Goal: Task Accomplishment & Management: Manage account settings

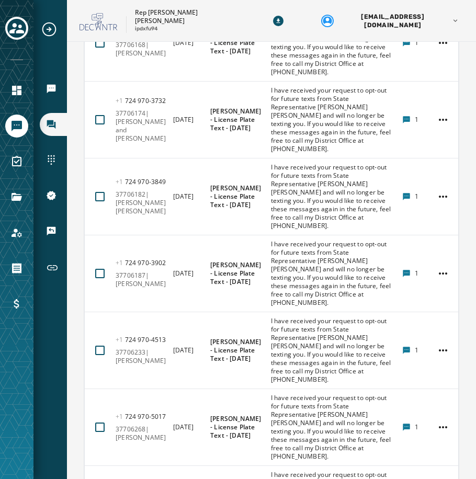
scroll to position [4886, 0]
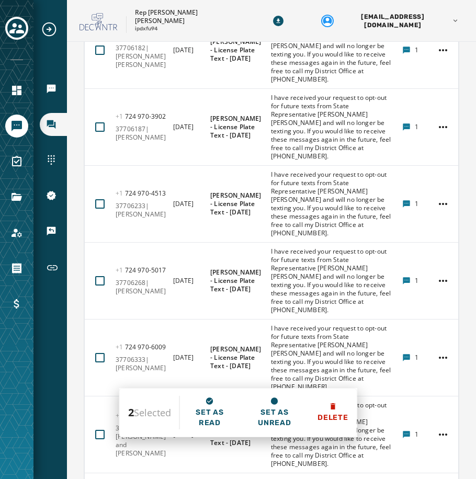
scroll to position [5043, 0]
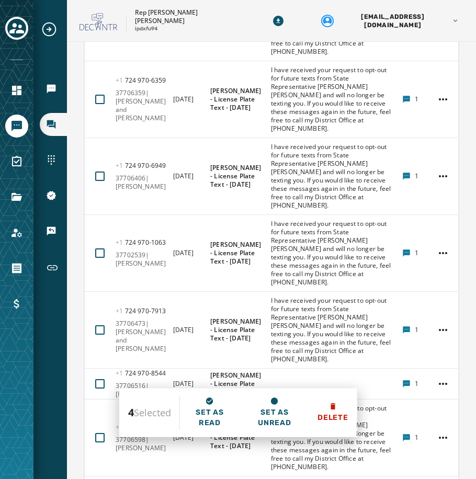
scroll to position [5304, 0]
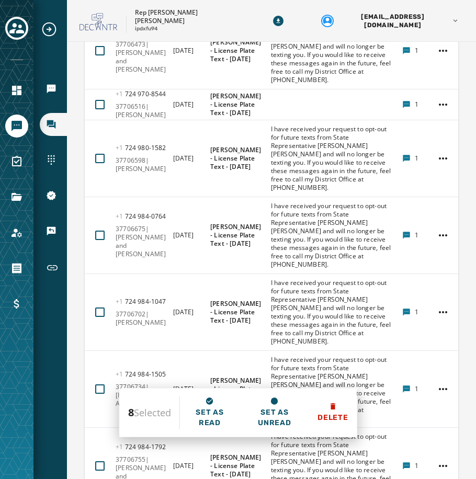
scroll to position [5618, 0]
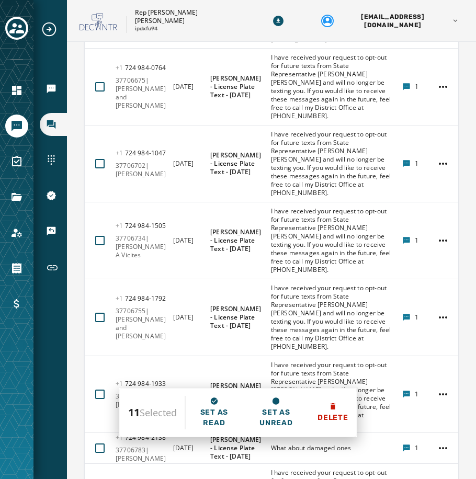
scroll to position [5827, 0]
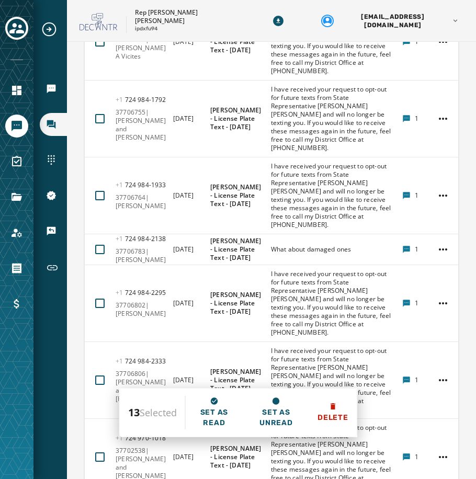
scroll to position [5984, 0]
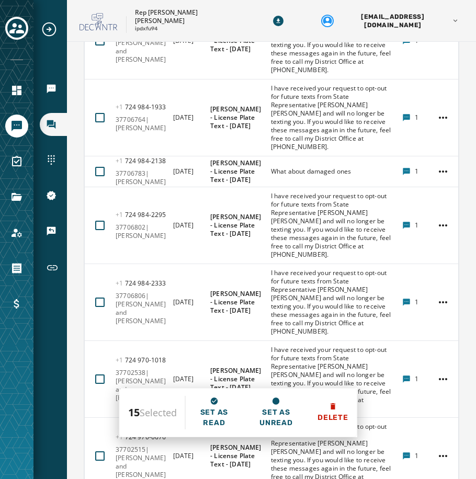
scroll to position [6089, 0]
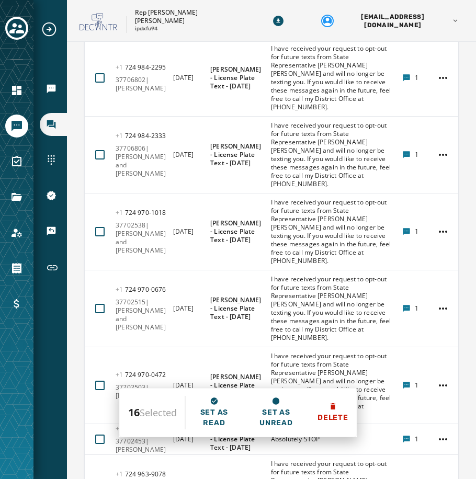
scroll to position [6193, 0]
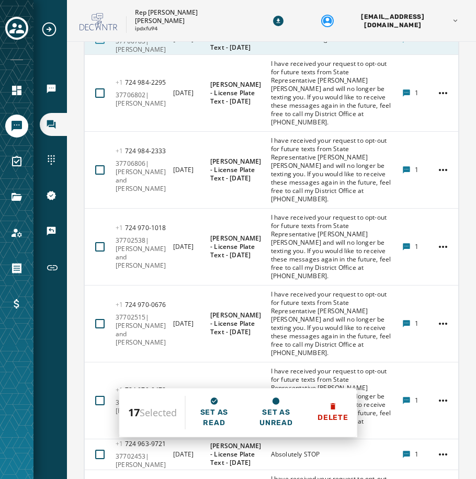
click at [98, 44] on div at bounding box center [99, 39] width 9 height 9
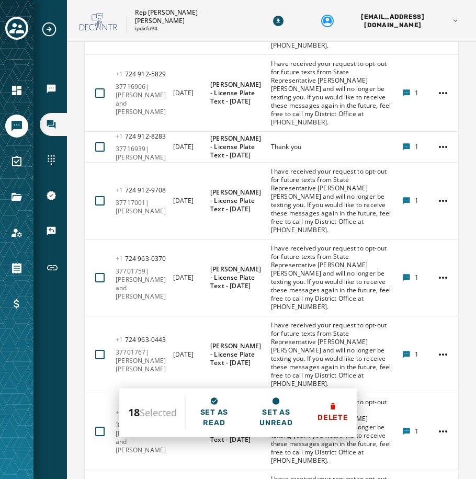
scroll to position [7135, 0]
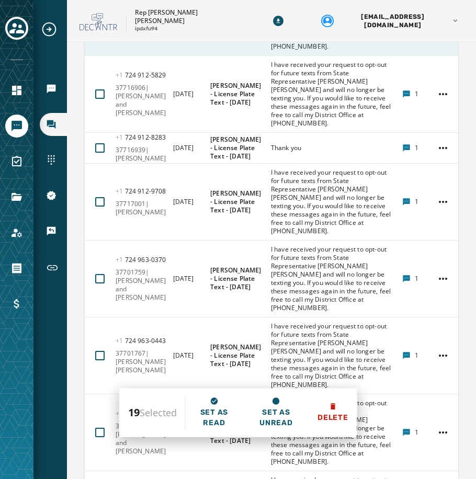
scroll to position [7187, 0]
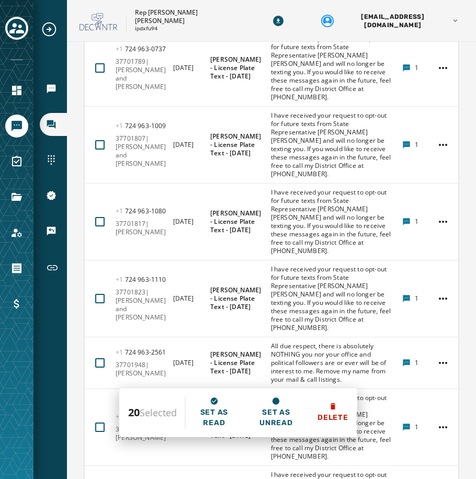
scroll to position [7501, 0]
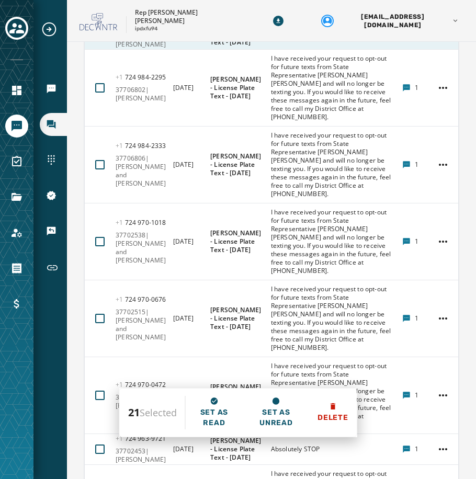
scroll to position [6250, 0]
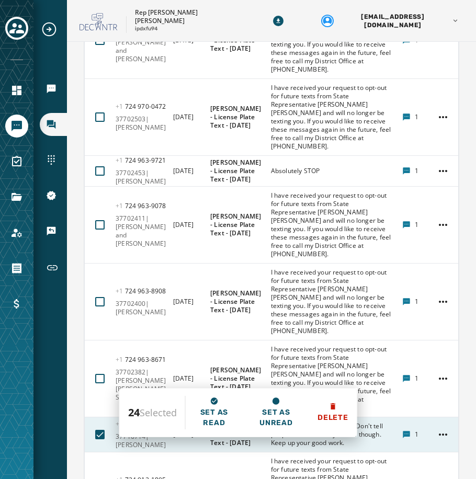
scroll to position [6511, 0]
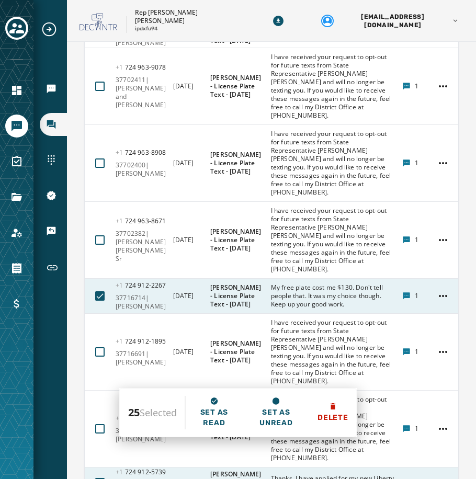
scroll to position [6616, 0]
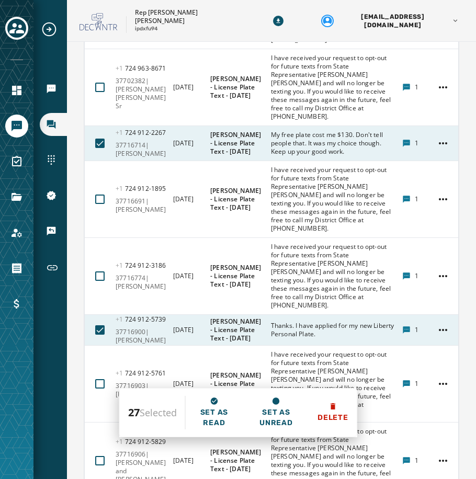
scroll to position [6773, 0]
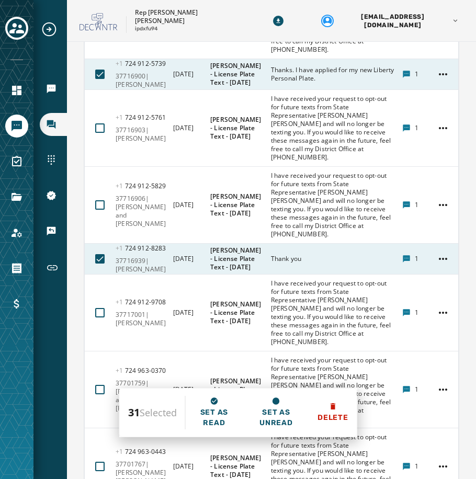
scroll to position [7034, 0]
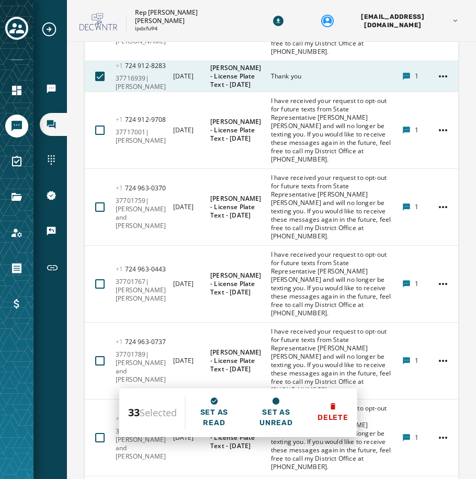
scroll to position [7244, 0]
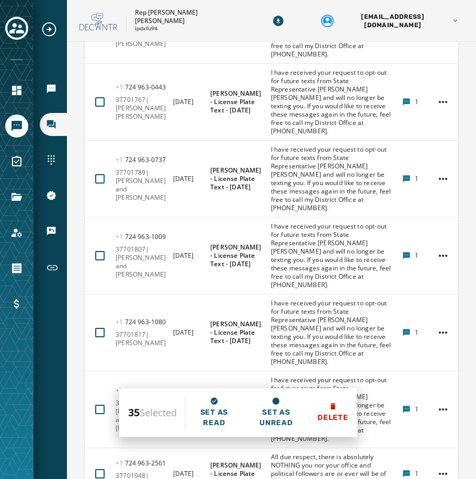
scroll to position [7401, 0]
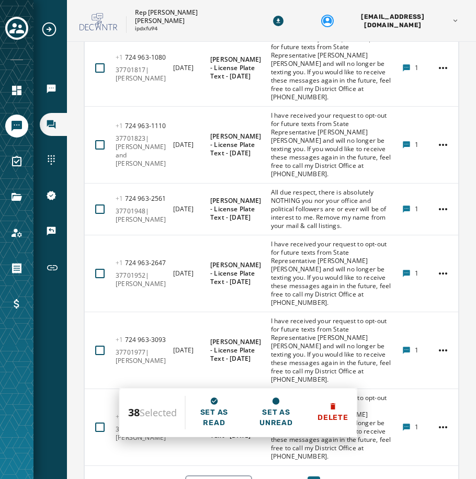
scroll to position [7662, 0]
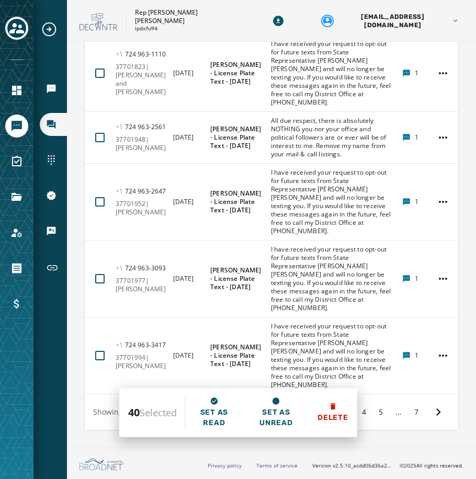
scroll to position [7819, 0]
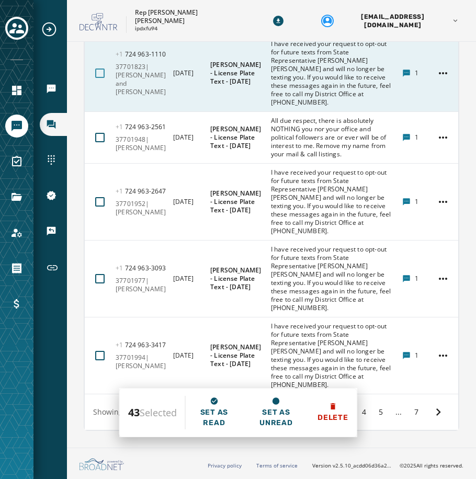
click at [95, 78] on div at bounding box center [99, 73] width 9 height 9
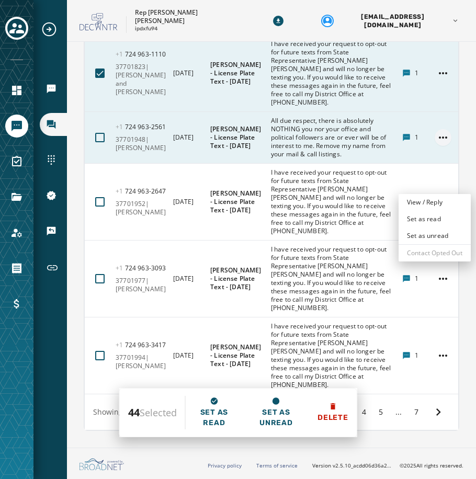
click at [436, 184] on html "Broadcasts Inbox Sending Numbers 10DLC Registration Keywords & Responders Short…" at bounding box center [238, 239] width 476 height 479
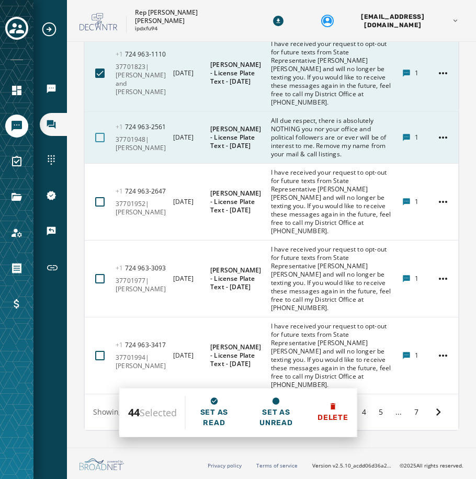
click at [96, 142] on div at bounding box center [99, 137] width 9 height 9
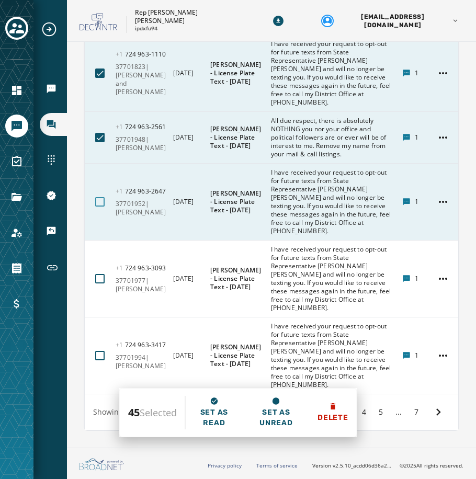
click at [101, 207] on div at bounding box center [99, 201] width 9 height 9
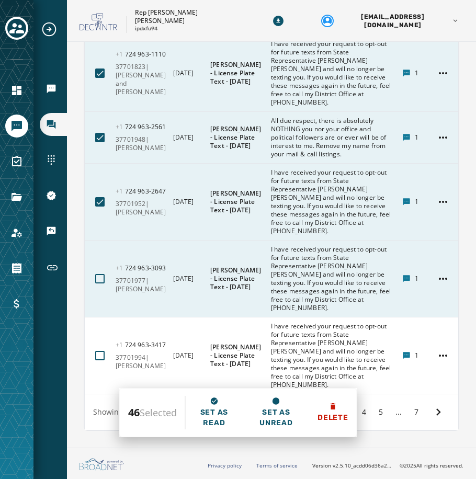
click at [101, 283] on button at bounding box center [100, 279] width 18 height 18
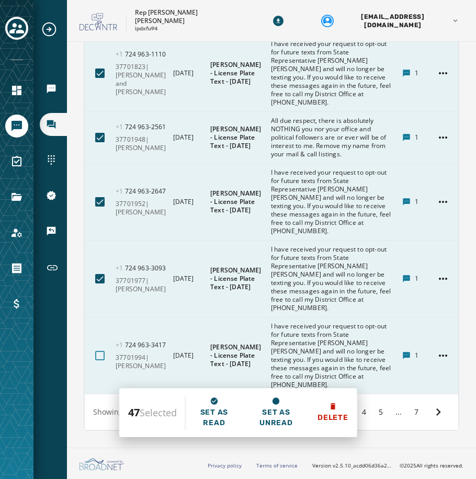
click at [100, 357] on div at bounding box center [99, 355] width 9 height 9
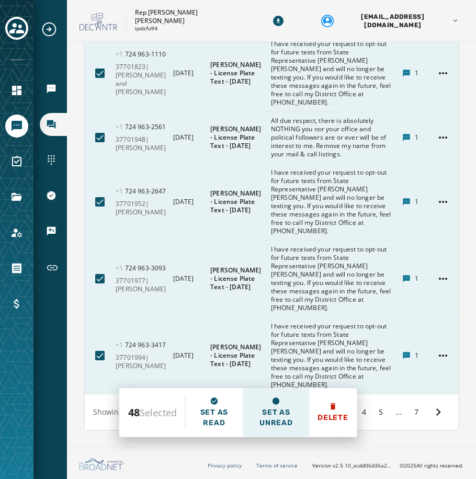
click at [273, 415] on span "Set as unread" at bounding box center [276, 417] width 50 height 21
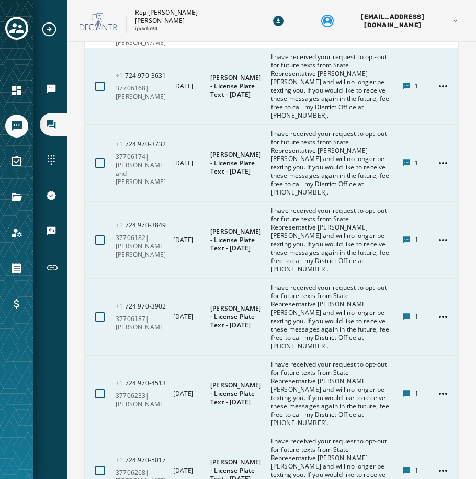
scroll to position [4838, 0]
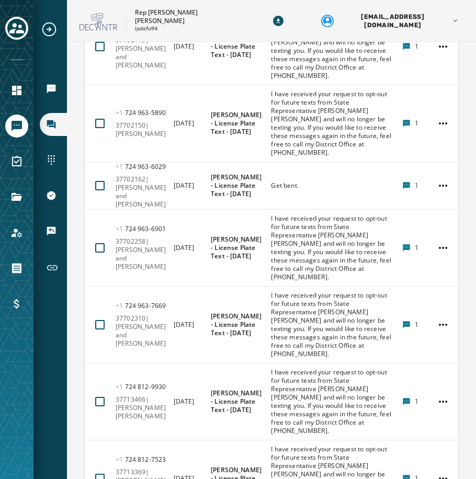
scroll to position [4863, 0]
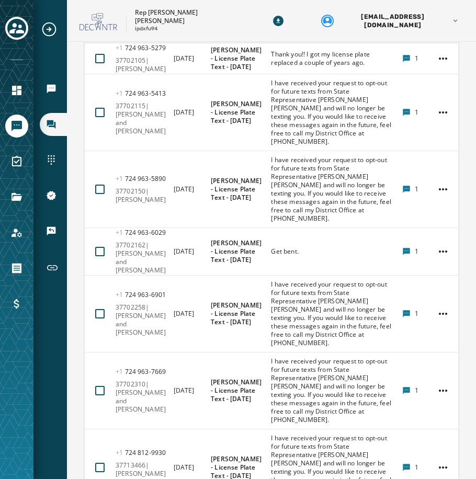
click at [101, 32] on div at bounding box center [99, 27] width 9 height 9
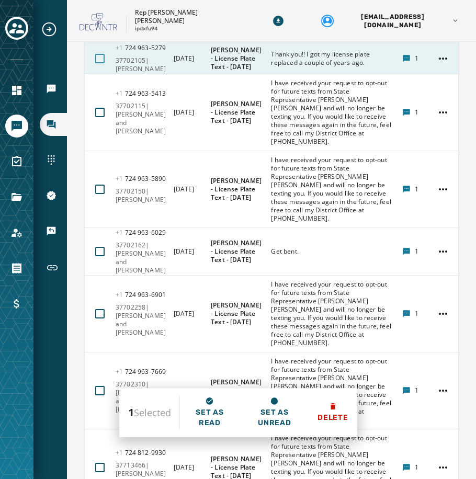
click at [101, 63] on div at bounding box center [99, 58] width 9 height 9
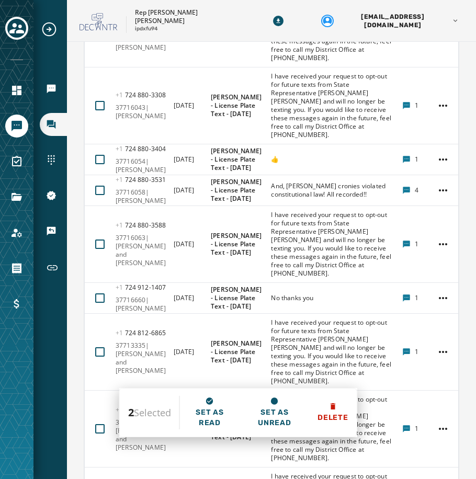
scroll to position [5804, 0]
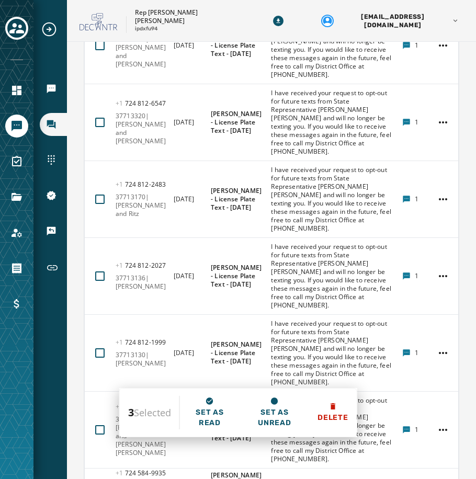
scroll to position [6118, 0]
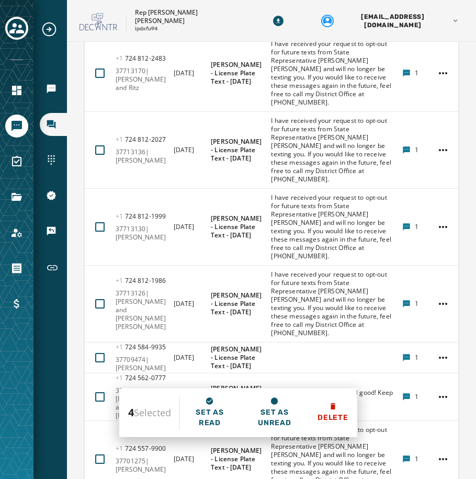
scroll to position [6275, 0]
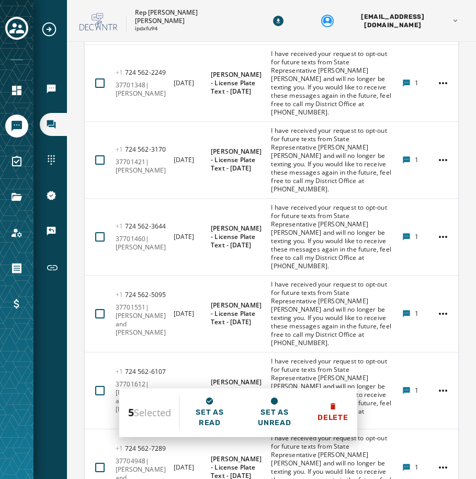
scroll to position [6693, 0]
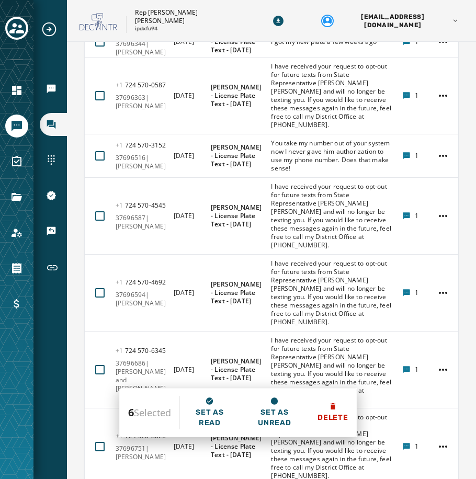
scroll to position [7373, 0]
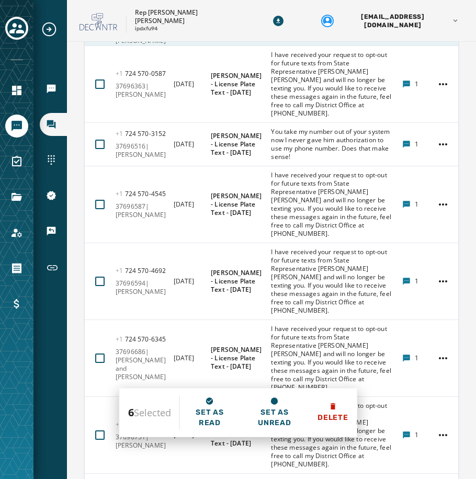
click at [101, 35] on div at bounding box center [99, 30] width 9 height 9
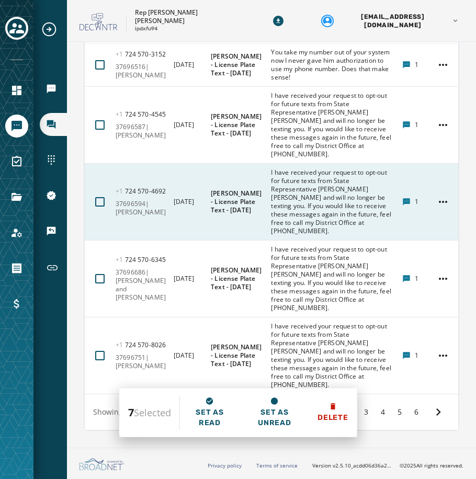
scroll to position [7729, 0]
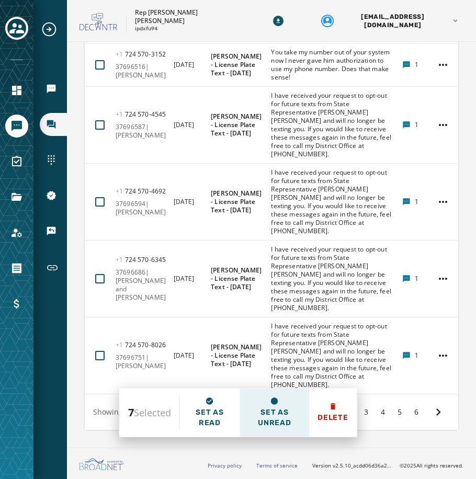
click at [266, 409] on span "Set as unread" at bounding box center [274, 417] width 53 height 21
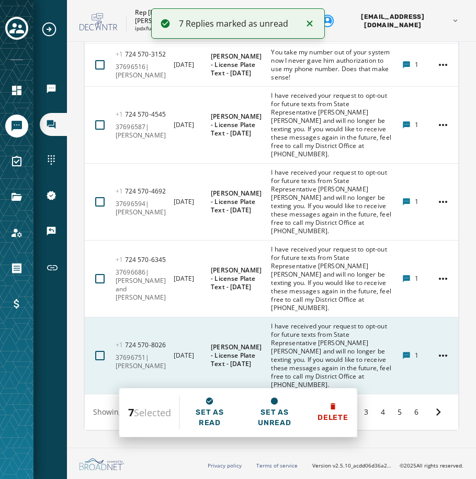
scroll to position [8014, 0]
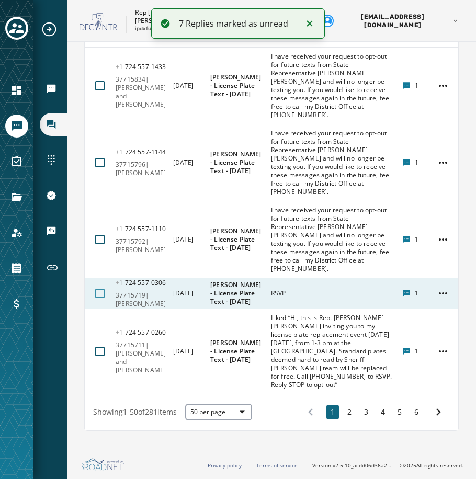
click at [99, 292] on div at bounding box center [99, 293] width 9 height 9
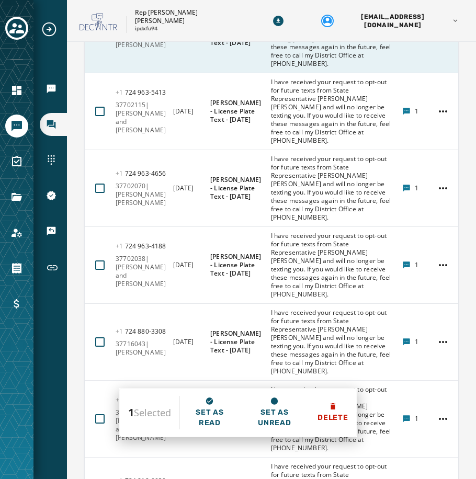
scroll to position [4928, 0]
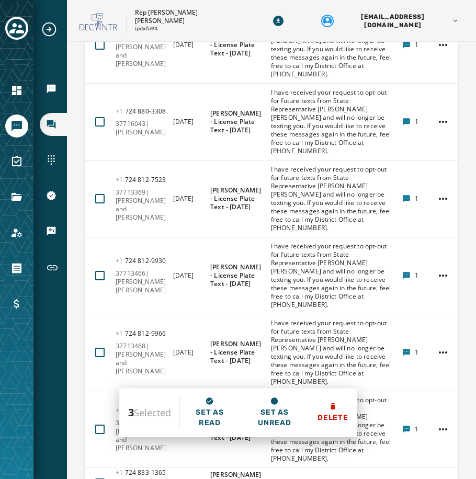
scroll to position [5189, 0]
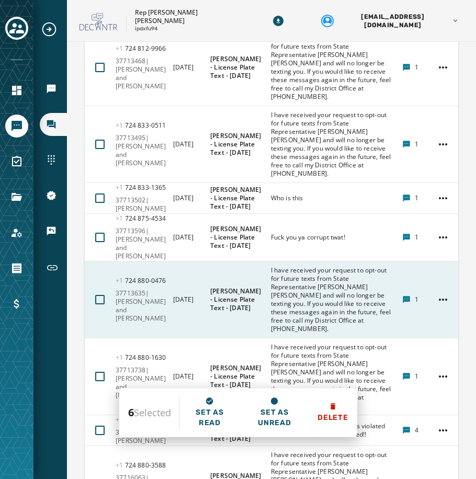
scroll to position [5451, 0]
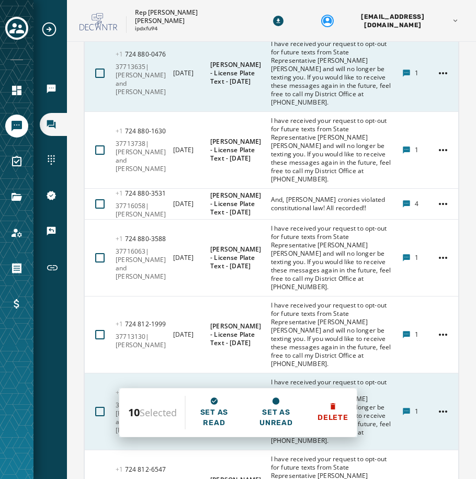
scroll to position [5660, 0]
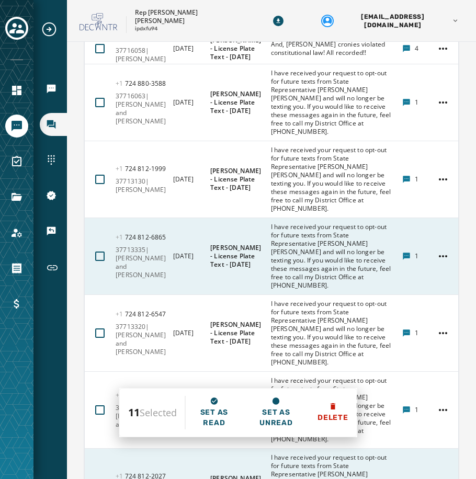
scroll to position [5817, 0]
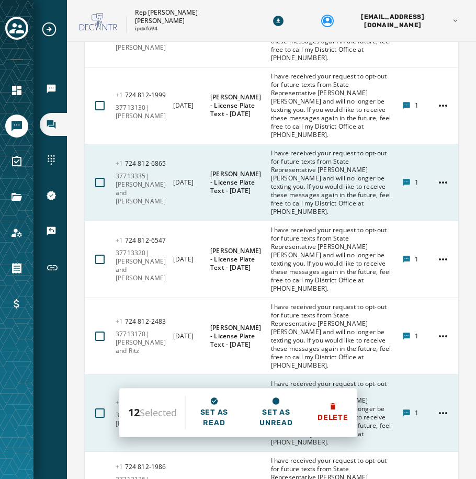
scroll to position [5921, 0]
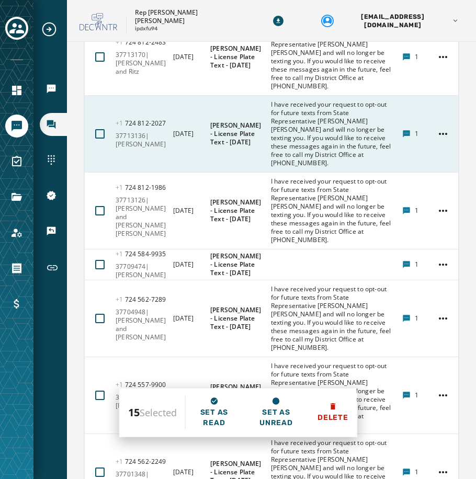
scroll to position [6183, 0]
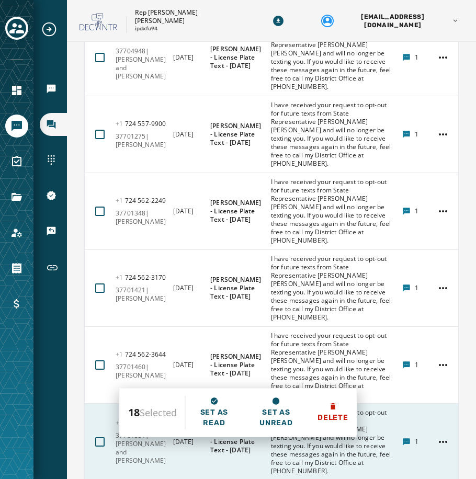
scroll to position [6444, 0]
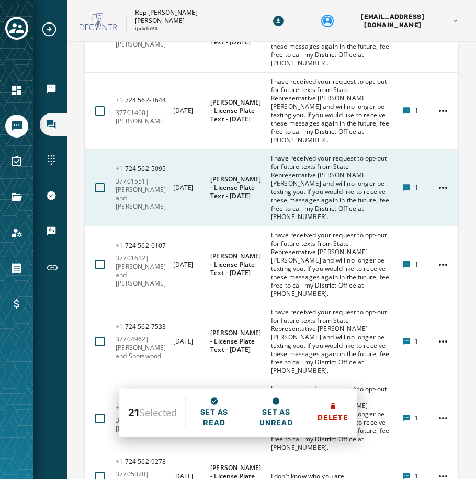
scroll to position [6706, 0]
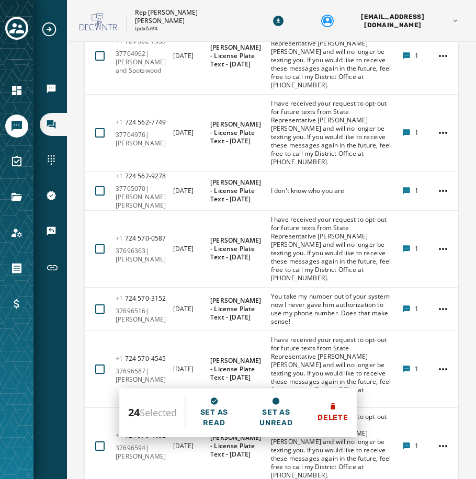
scroll to position [6915, 0]
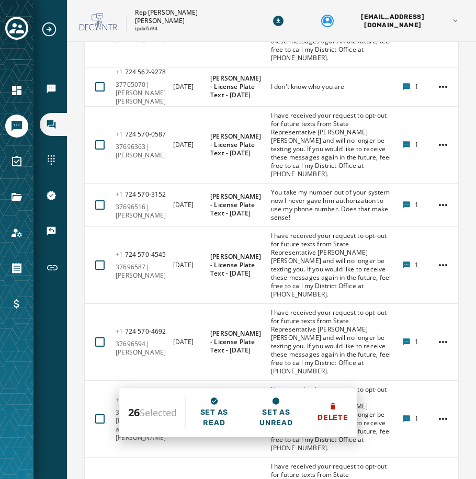
scroll to position [7072, 0]
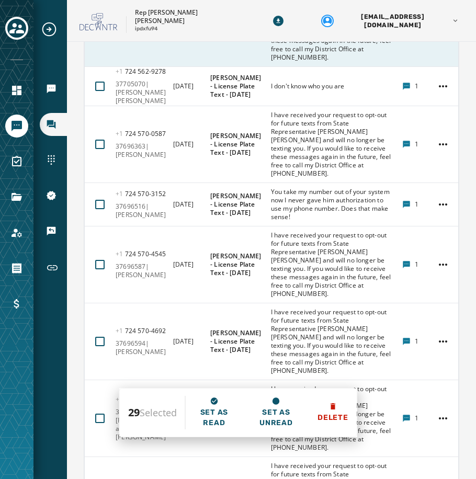
click at [99, 33] on div at bounding box center [99, 28] width 9 height 9
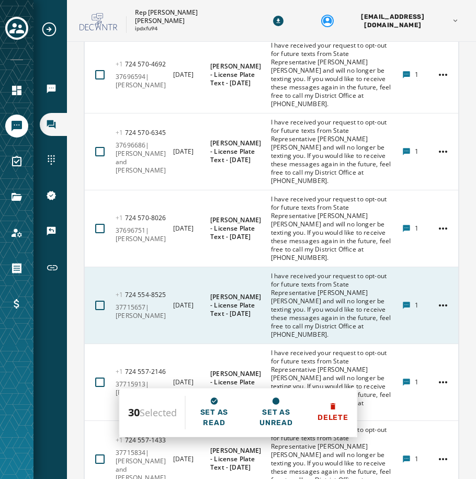
scroll to position [7386, 0]
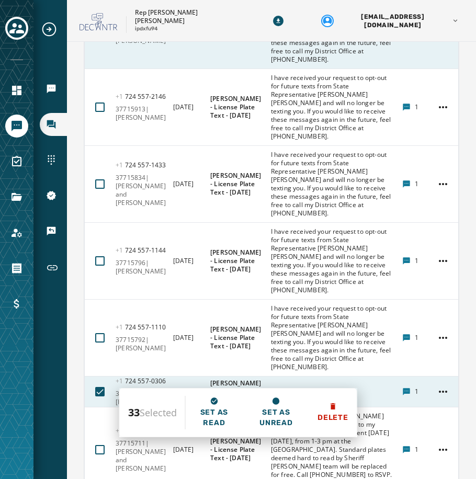
scroll to position [7595, 0]
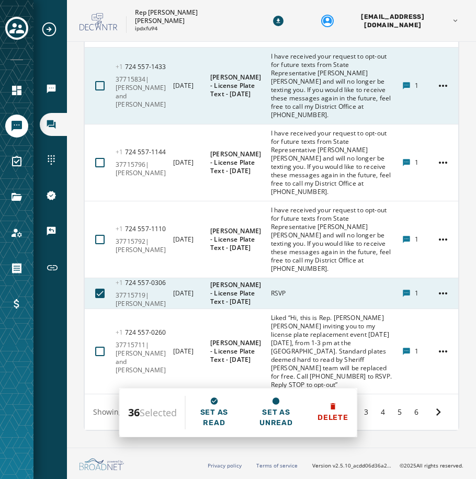
scroll to position [7857, 0]
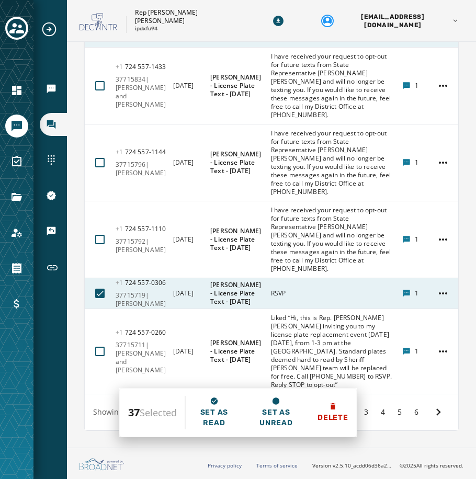
click at [100, 14] on div at bounding box center [99, 8] width 9 height 9
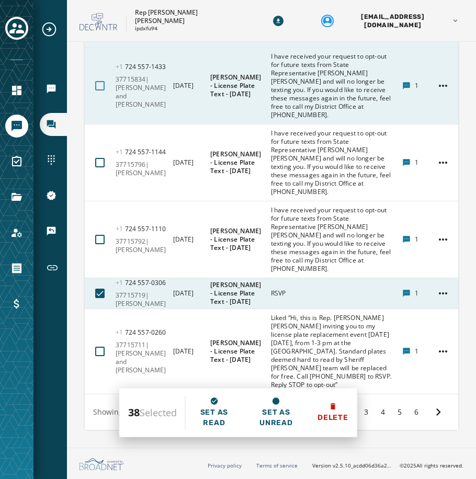
click at [99, 90] on div at bounding box center [99, 85] width 9 height 9
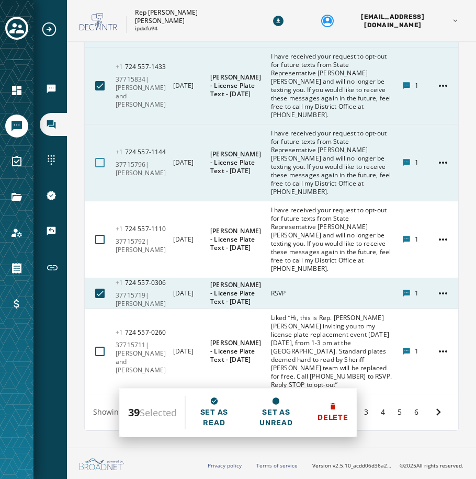
click at [98, 158] on div at bounding box center [99, 162] width 9 height 9
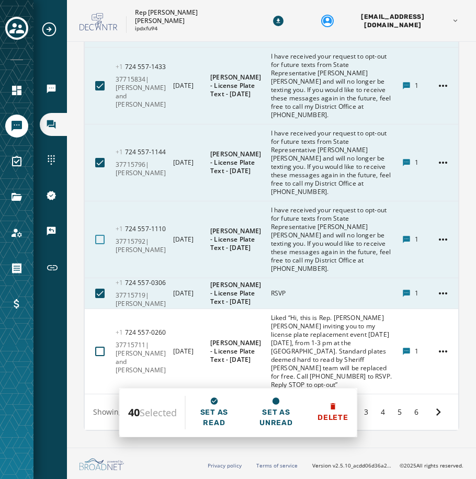
click at [102, 235] on div at bounding box center [99, 239] width 9 height 9
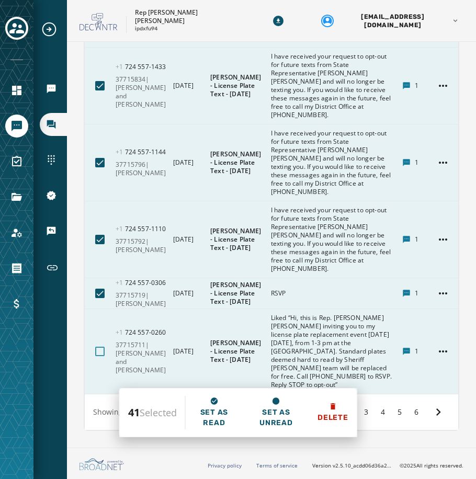
click at [97, 348] on div at bounding box center [99, 351] width 9 height 9
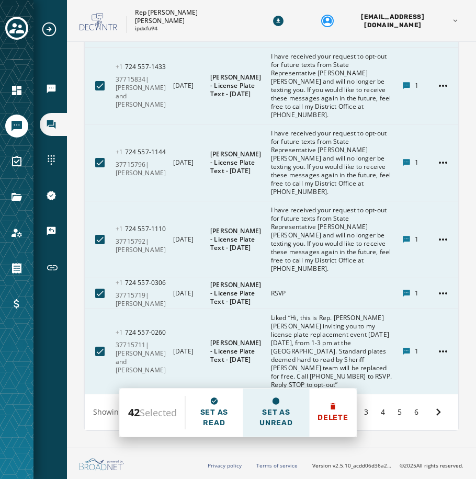
click at [267, 425] on span "Set as unread" at bounding box center [276, 417] width 50 height 21
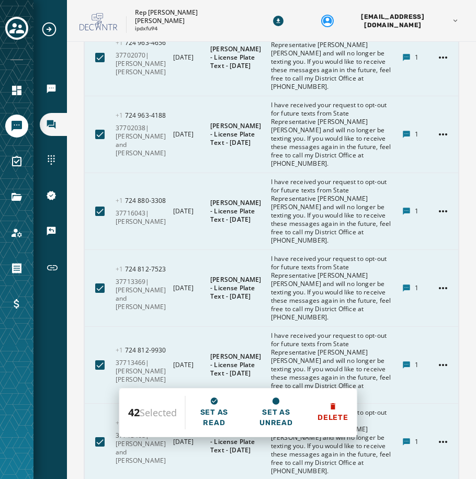
scroll to position [5141, 0]
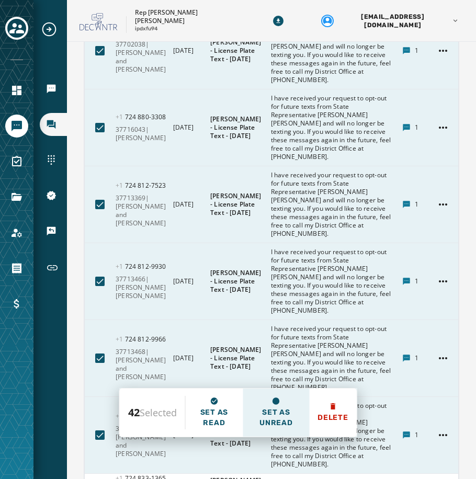
click at [276, 416] on span "Set as unread" at bounding box center [276, 417] width 50 height 21
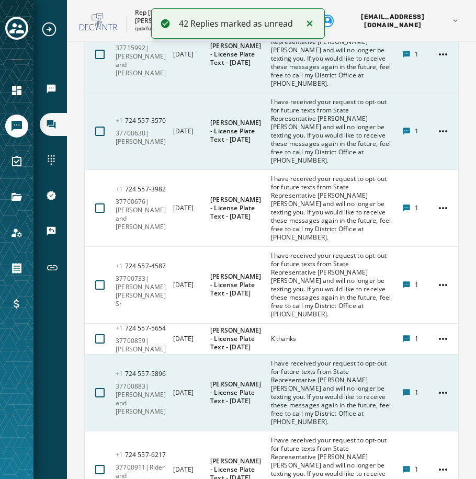
scroll to position [5204, 0]
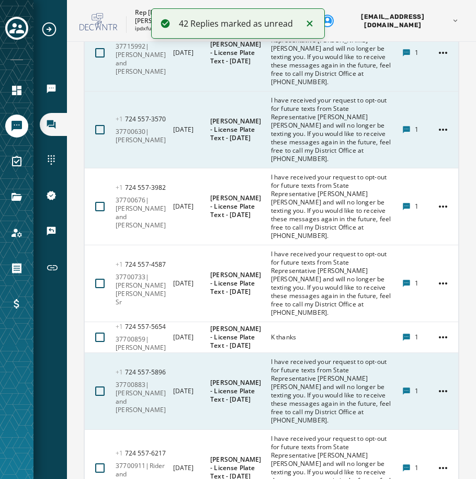
click at [310, 28] on icon "Notifications (F8)" at bounding box center [309, 23] width 13 height 13
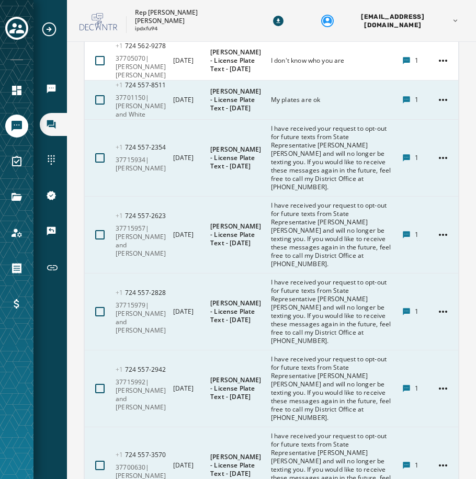
scroll to position [4928, 0]
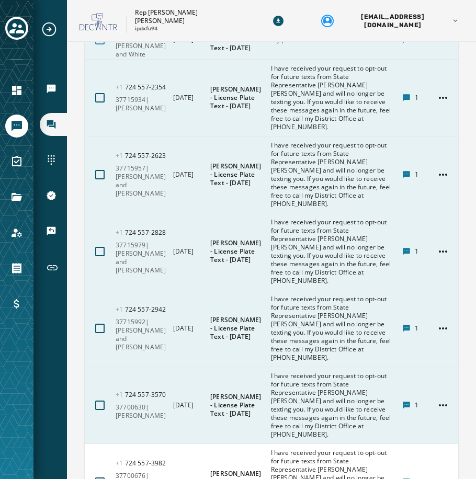
click at [100, 44] on div at bounding box center [99, 39] width 9 height 9
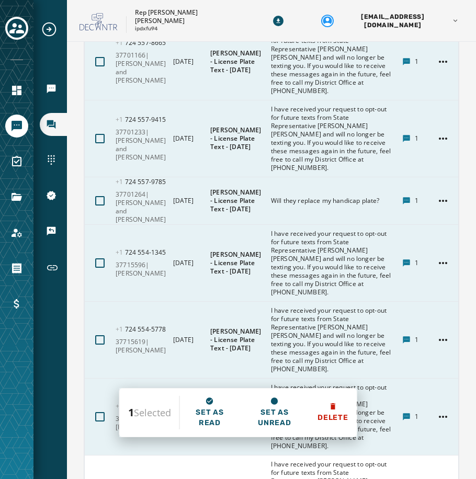
scroll to position [5765, 0]
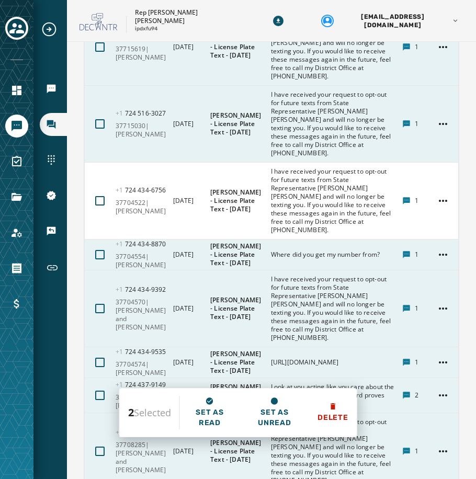
scroll to position [6079, 0]
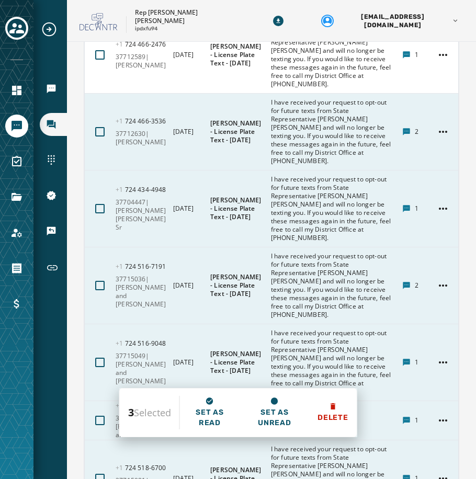
scroll to position [6707, 0]
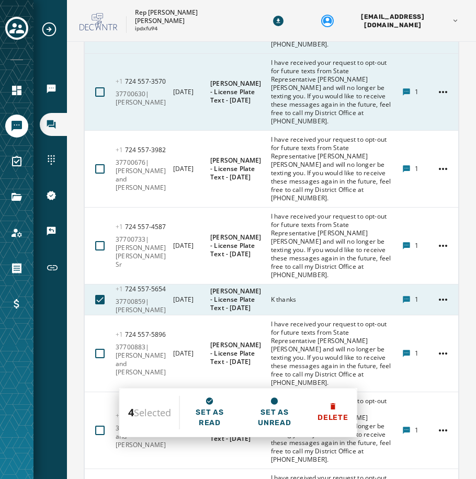
scroll to position [5260, 0]
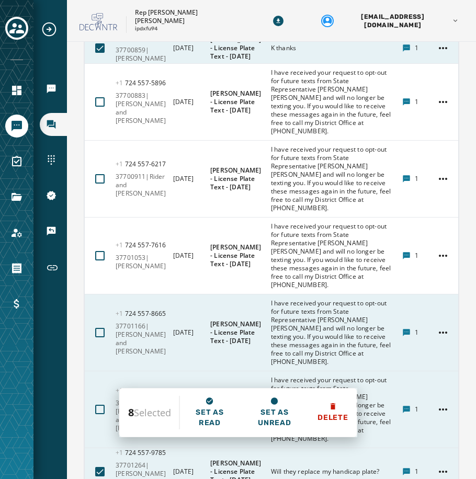
scroll to position [5522, 0]
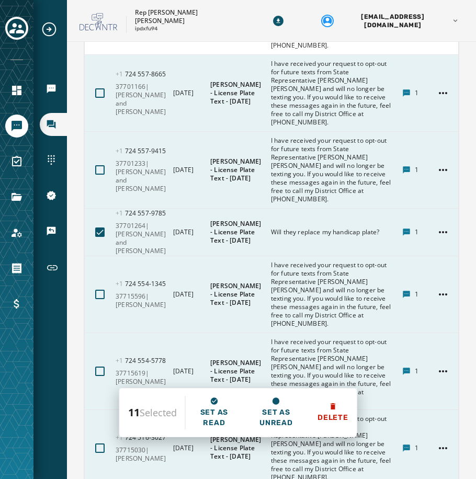
scroll to position [5783, 0]
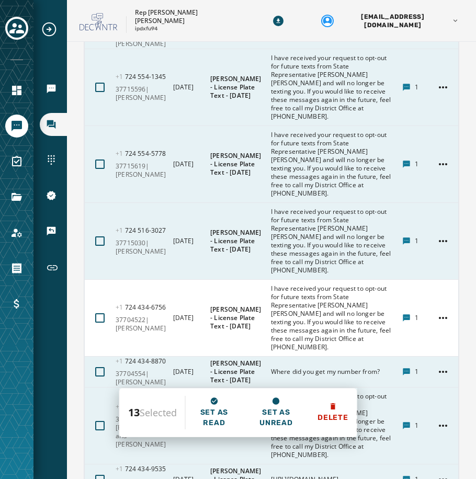
scroll to position [5940, 0]
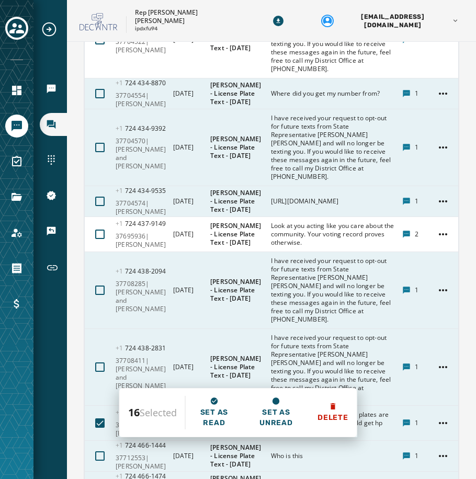
scroll to position [6202, 0]
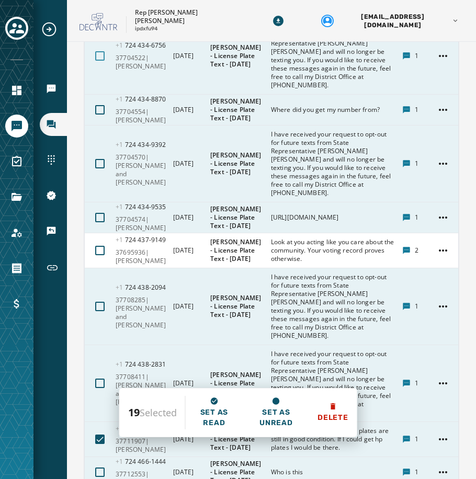
click at [101, 61] on div at bounding box center [99, 55] width 9 height 9
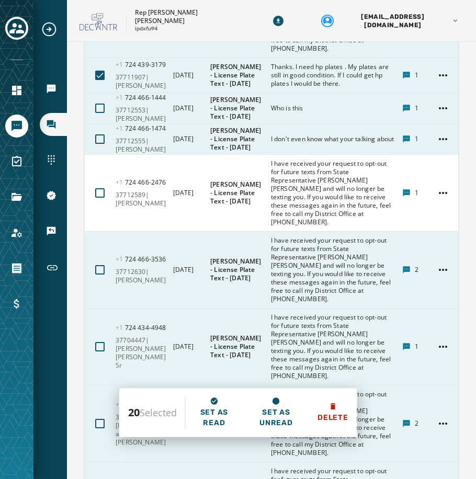
scroll to position [6568, 0]
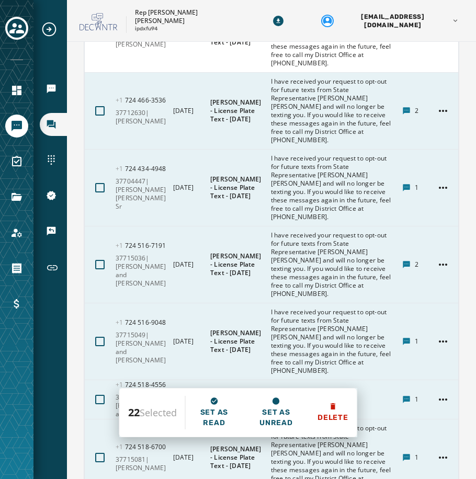
scroll to position [6777, 0]
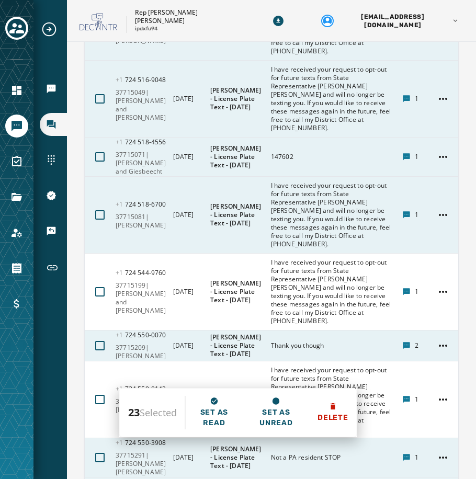
scroll to position [6986, 0]
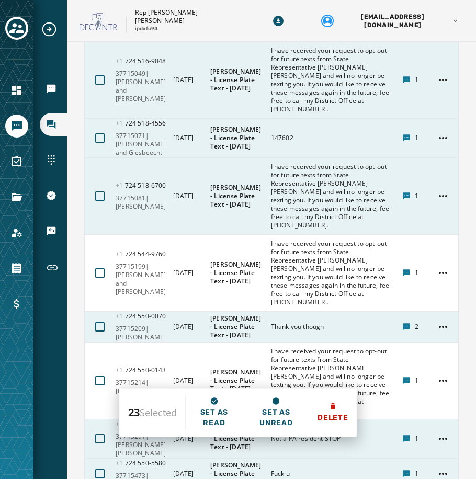
click at [102, 8] on div at bounding box center [99, 2] width 9 height 9
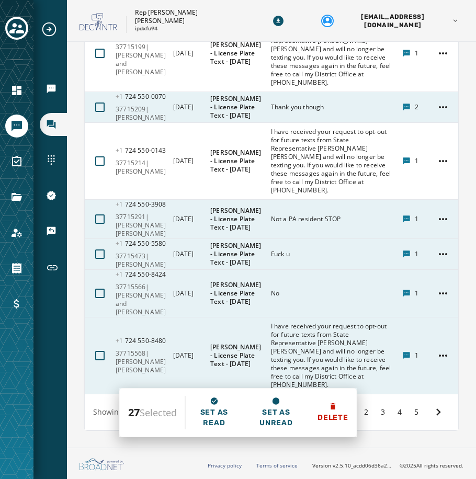
scroll to position [7248, 0]
click at [98, 58] on div at bounding box center [99, 53] width 9 height 9
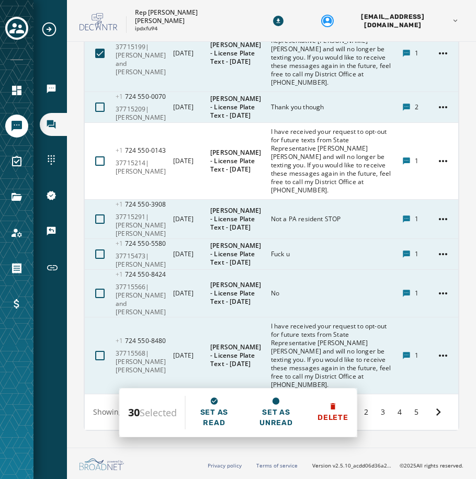
scroll to position [7457, 0]
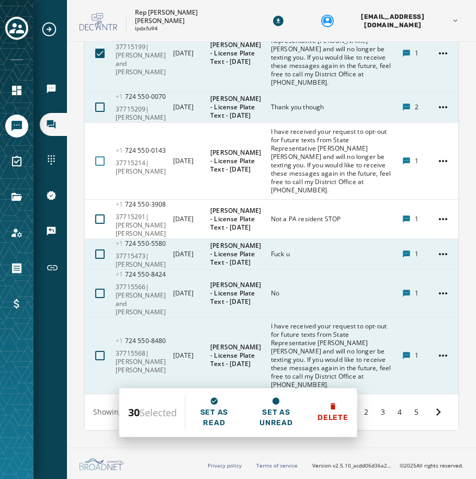
click at [98, 166] on div at bounding box center [99, 160] width 9 height 9
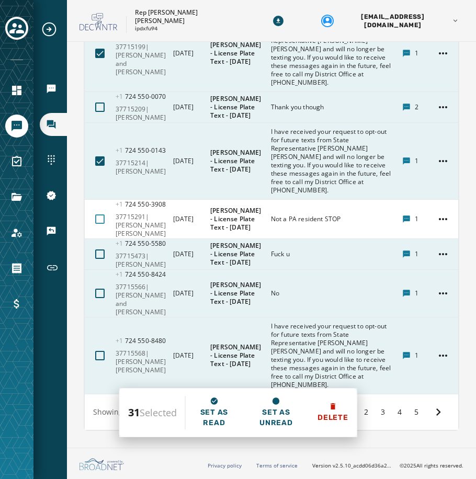
click at [100, 224] on div at bounding box center [99, 218] width 9 height 9
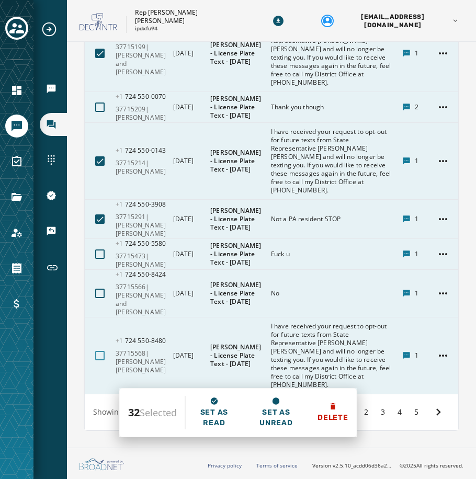
click at [96, 356] on div at bounding box center [99, 355] width 9 height 9
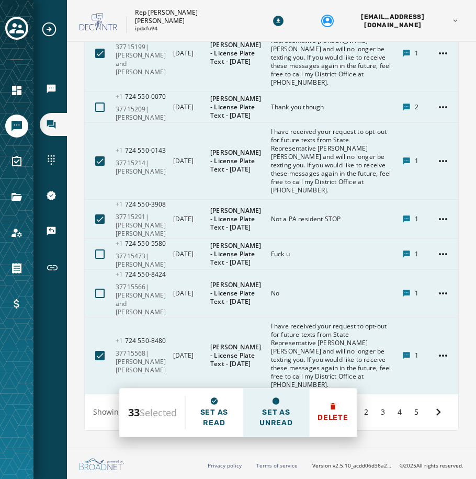
click at [281, 422] on span "Set as unread" at bounding box center [276, 417] width 50 height 21
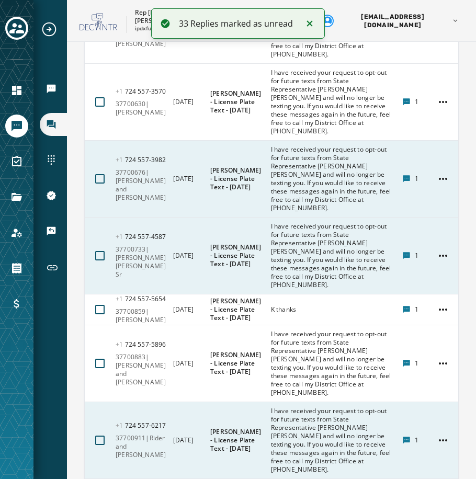
scroll to position [4946, 0]
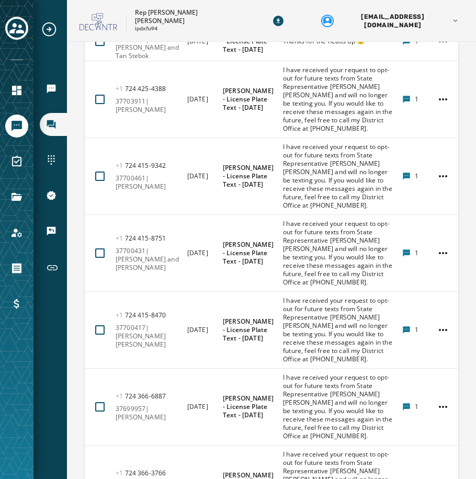
scroll to position [5417, 0]
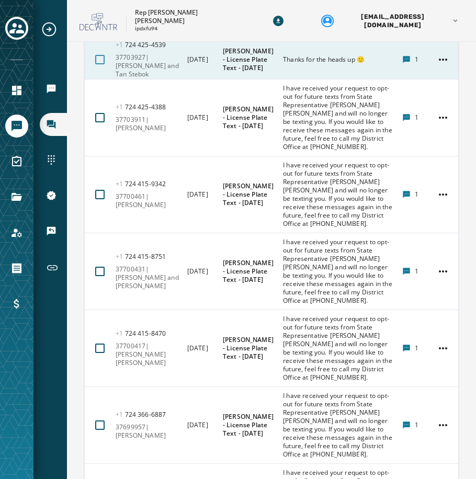
click at [99, 64] on div at bounding box center [99, 59] width 9 height 9
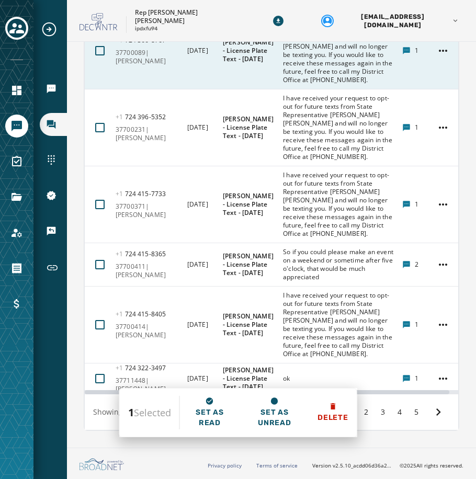
scroll to position [7499, 0]
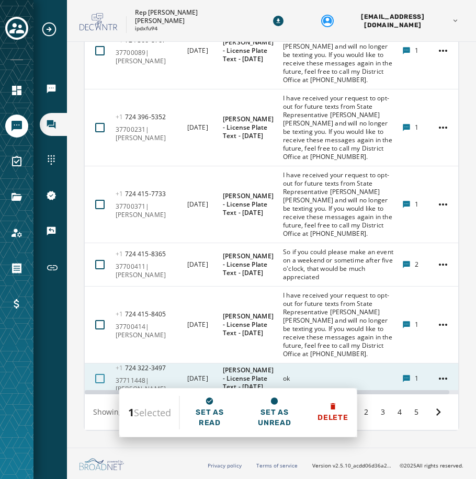
click at [101, 380] on div at bounding box center [99, 378] width 9 height 9
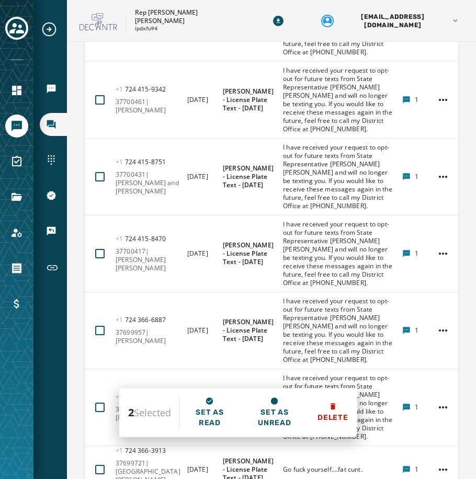
scroll to position [5459, 0]
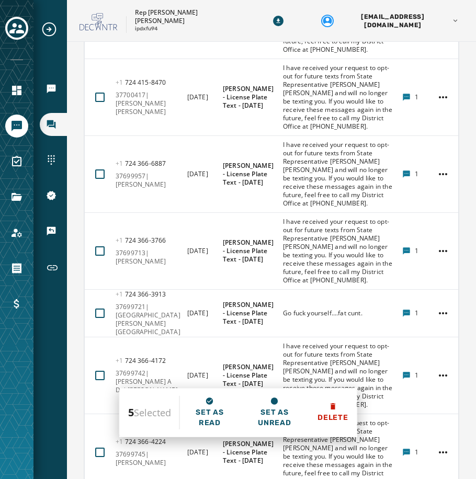
scroll to position [5721, 0]
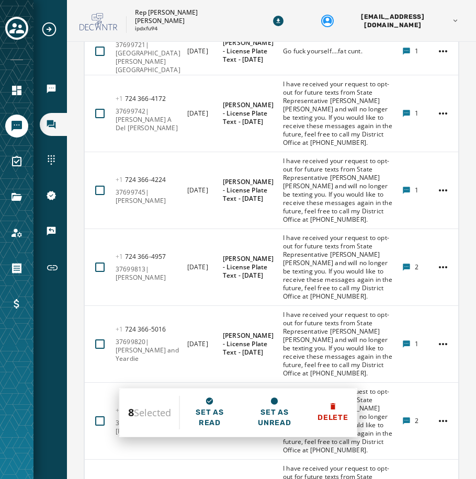
scroll to position [5982, 0]
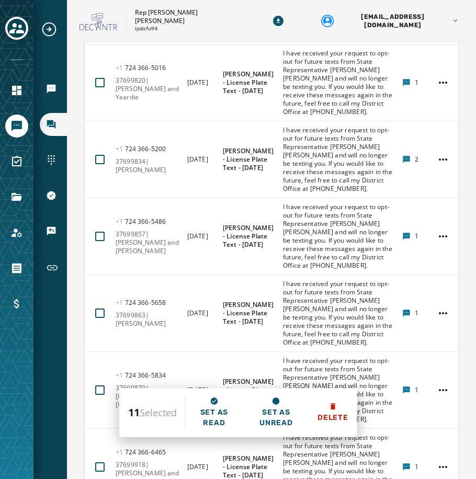
scroll to position [6244, 0]
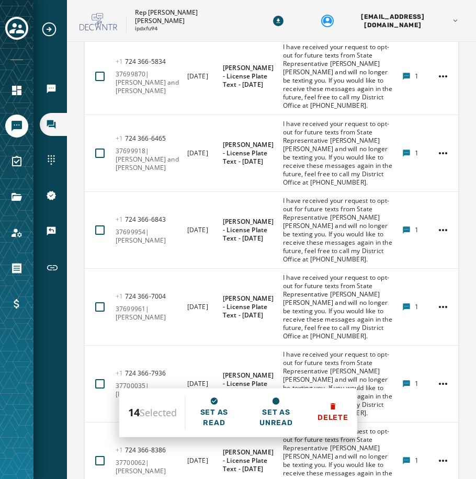
scroll to position [6453, 0]
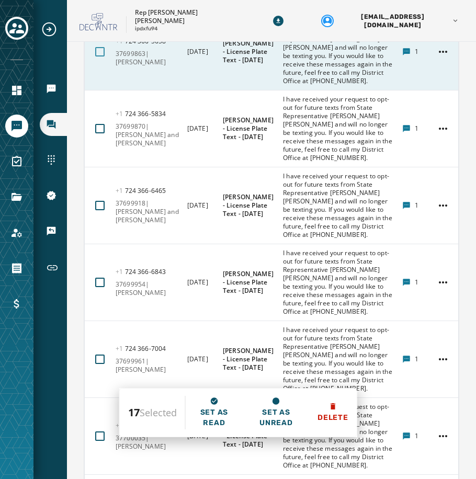
click at [99, 56] on div at bounding box center [99, 51] width 9 height 9
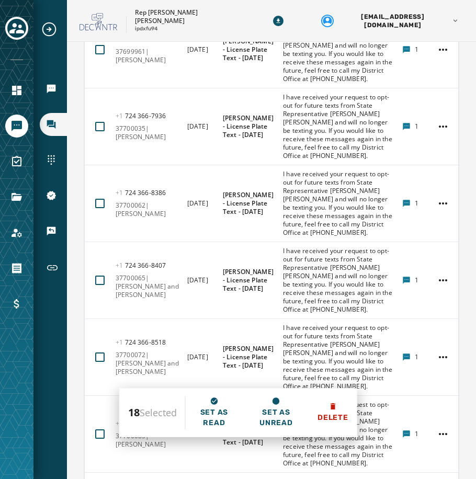
scroll to position [6767, 0]
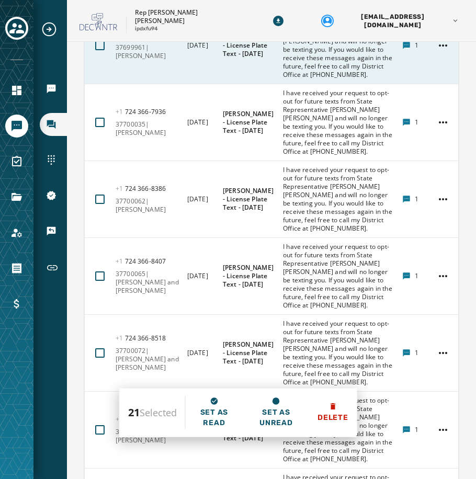
click at [105, 54] on button at bounding box center [100, 46] width 18 height 18
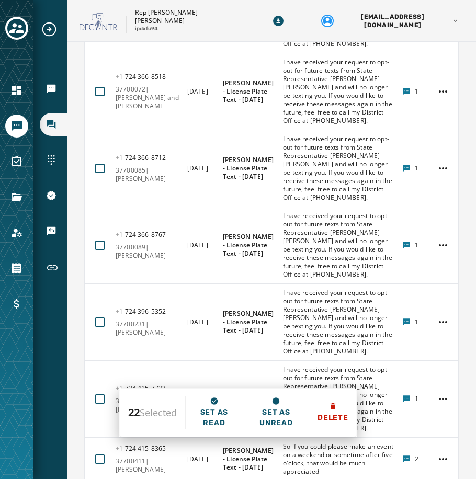
scroll to position [7081, 0]
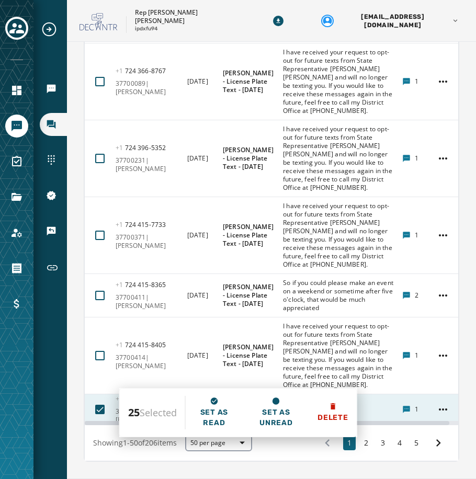
scroll to position [7237, 0]
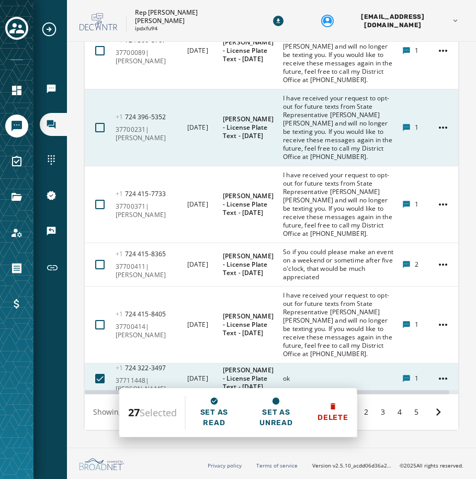
scroll to position [7447, 0]
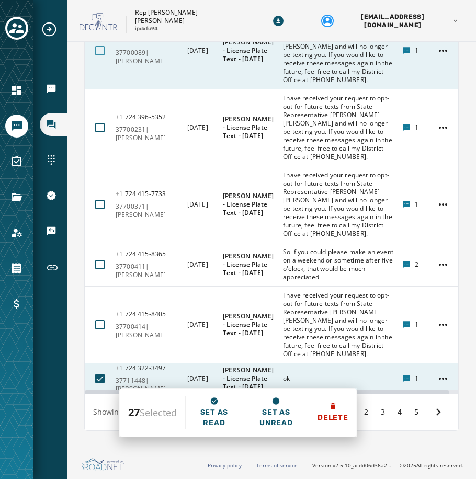
click at [96, 55] on div at bounding box center [99, 50] width 9 height 9
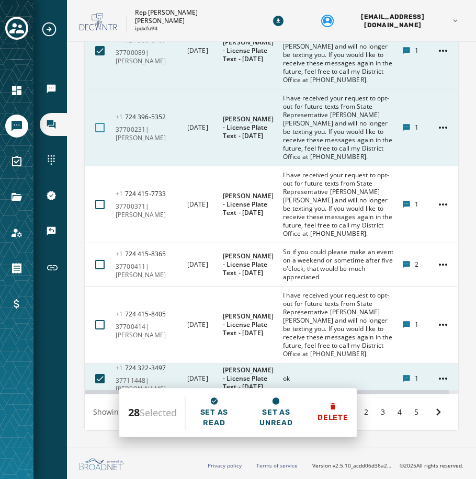
click at [101, 132] on div at bounding box center [99, 127] width 9 height 9
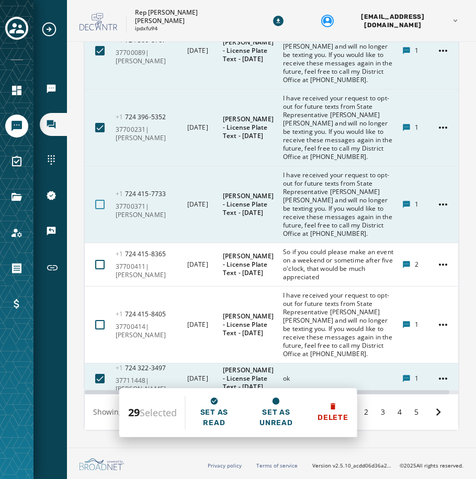
click at [100, 209] on div at bounding box center [99, 204] width 9 height 9
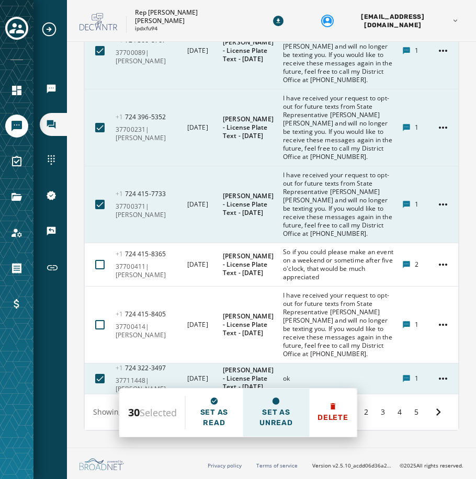
click at [272, 422] on span "Set as unread" at bounding box center [276, 417] width 50 height 21
